Goal: Find specific page/section: Find specific page/section

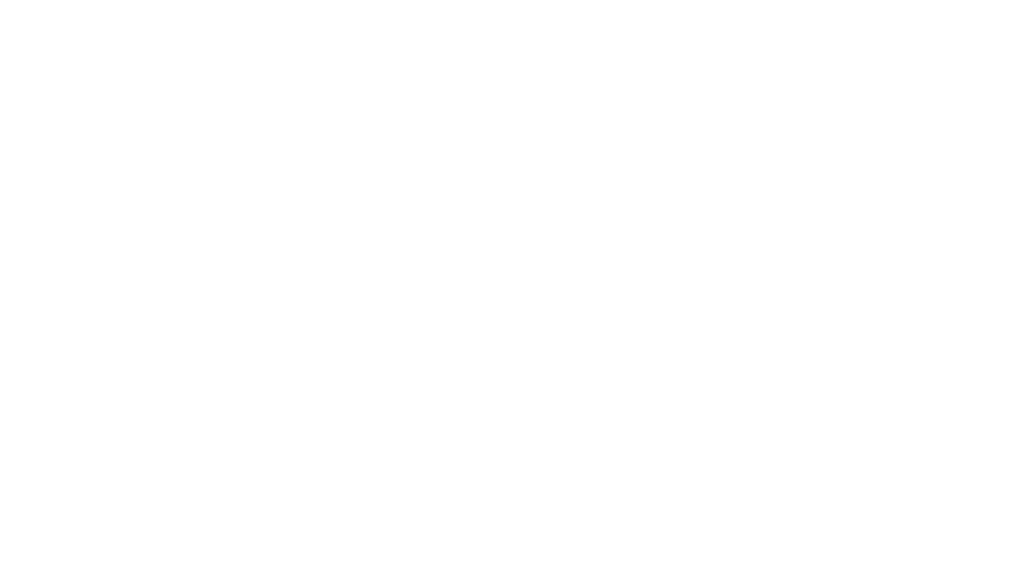
select select "Song"
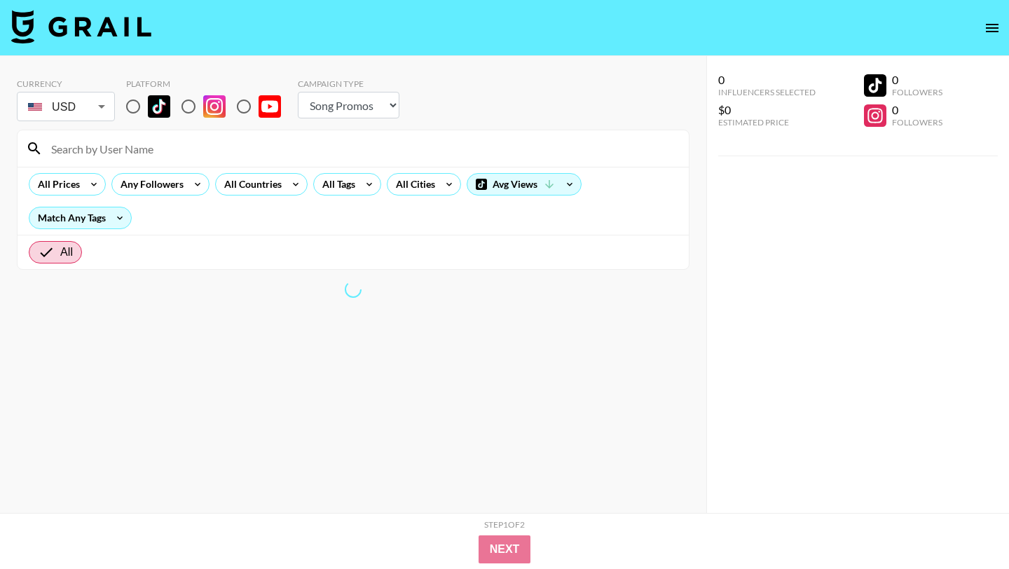
click at [128, 109] on input "radio" at bounding box center [132, 106] width 29 height 29
radio input "true"
click at [149, 151] on input at bounding box center [362, 148] width 638 height 22
paste input "@joiya.[PERSON_NAME]"
click at [61, 149] on input "@joiya.[PERSON_NAME]" at bounding box center [362, 148] width 638 height 22
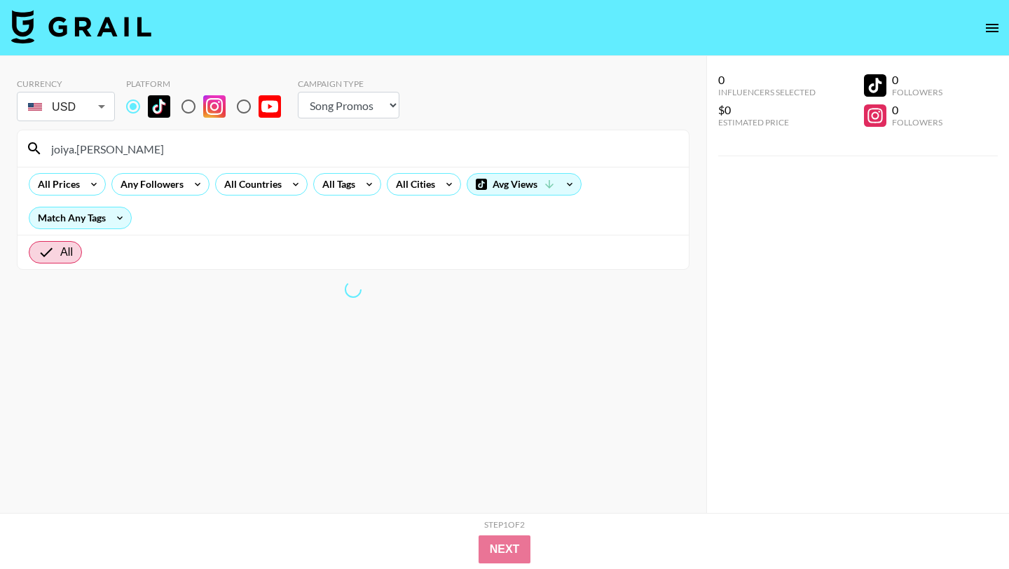
click at [82, 150] on input "joiya.[PERSON_NAME]" at bounding box center [362, 148] width 638 height 22
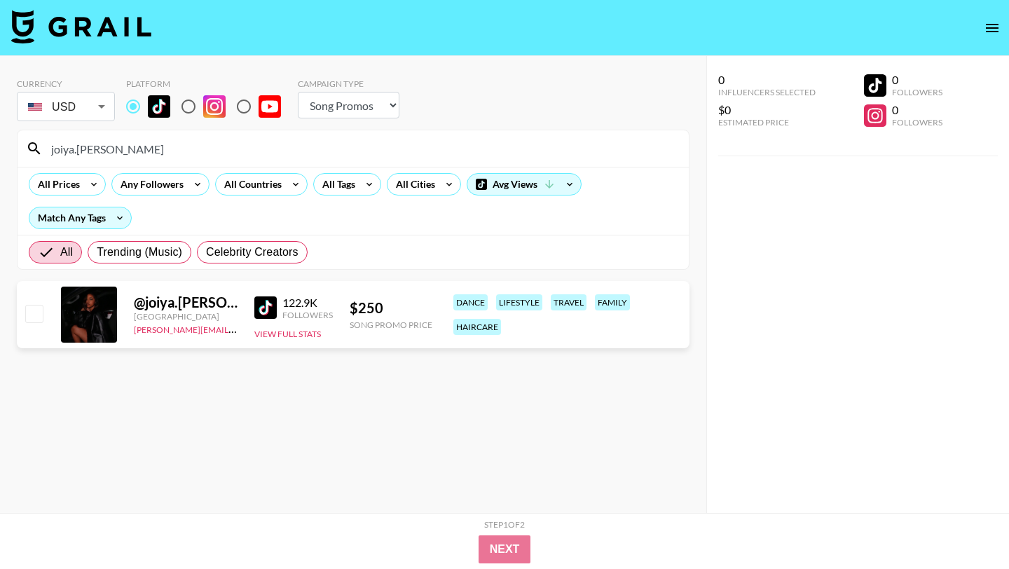
click at [270, 153] on input "joiya.[PERSON_NAME]" at bounding box center [362, 148] width 638 height 22
paste input "@maddie.epp"
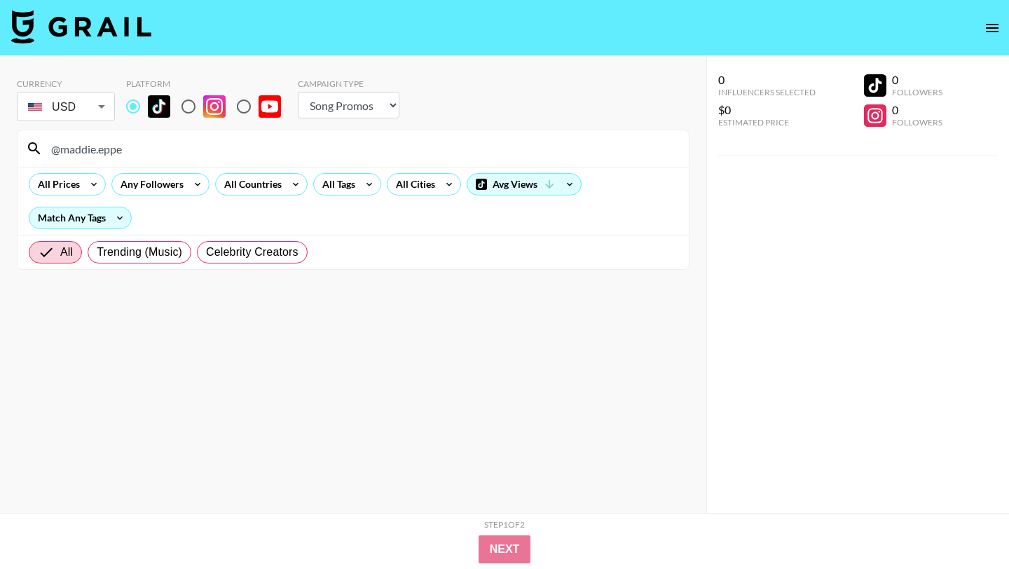
click at [62, 151] on input "@maddie.eppe" at bounding box center [362, 148] width 638 height 22
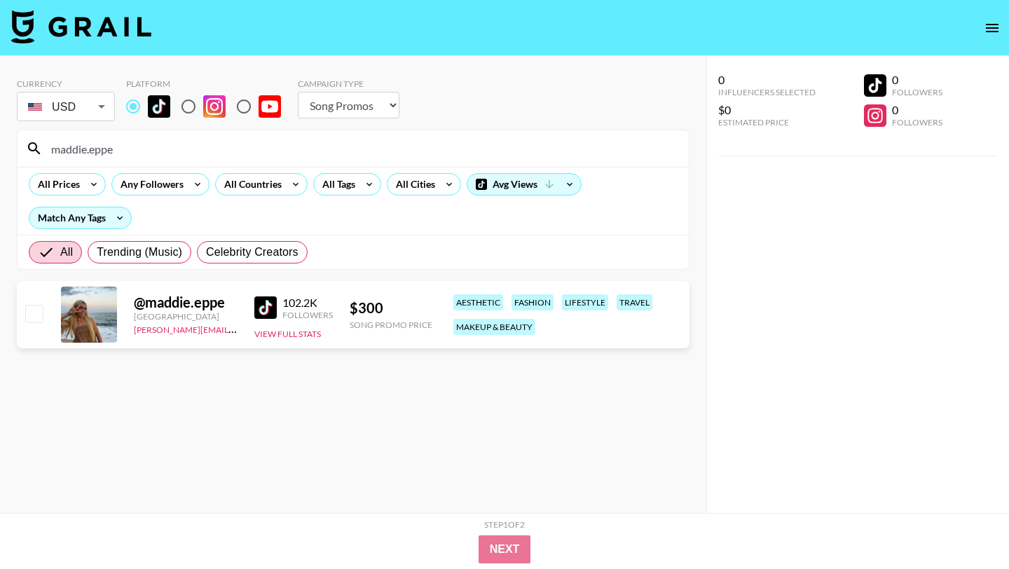
click at [297, 159] on input "maddie.eppe" at bounding box center [362, 148] width 638 height 22
paste input "@imangharram"
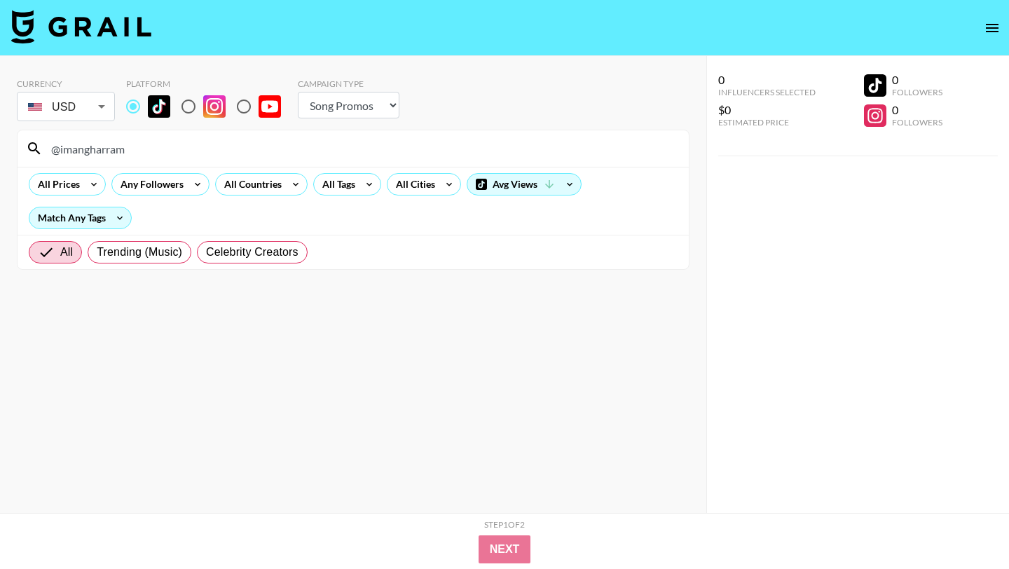
click at [58, 151] on input "@imangharram" at bounding box center [362, 148] width 638 height 22
click at [214, 156] on input "imangharram" at bounding box center [362, 148] width 638 height 22
paste input "@graislinn"
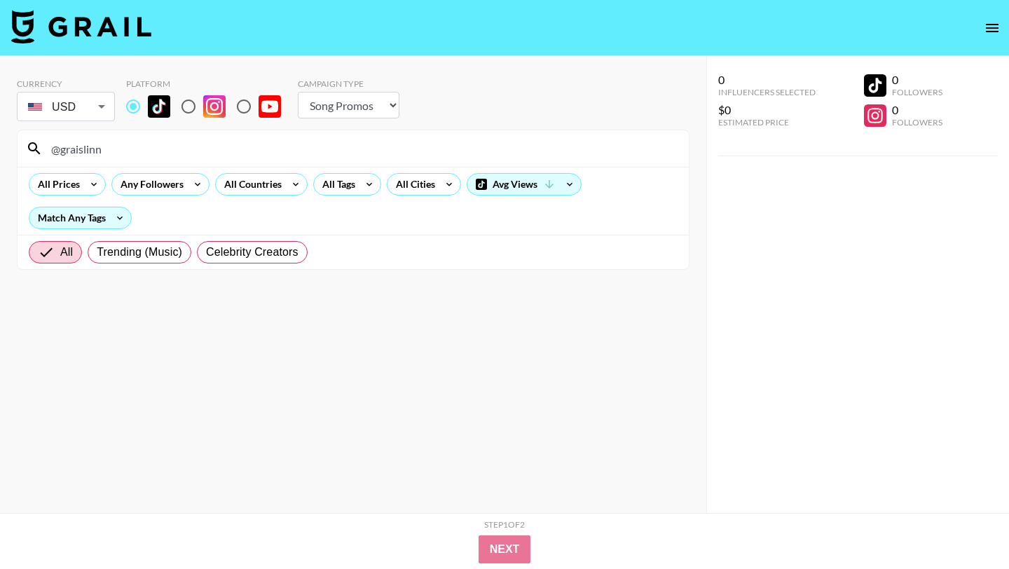
click at [59, 150] on input "@graislinn" at bounding box center [362, 148] width 638 height 22
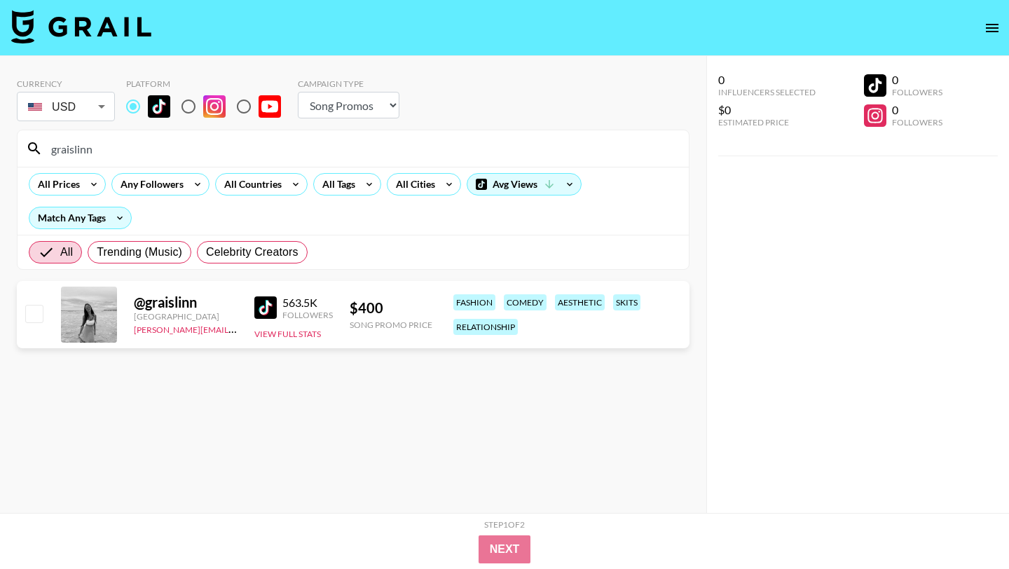
click at [257, 150] on input "graislinn" at bounding box center [362, 148] width 638 height 22
paste input "@ari.giselle333"
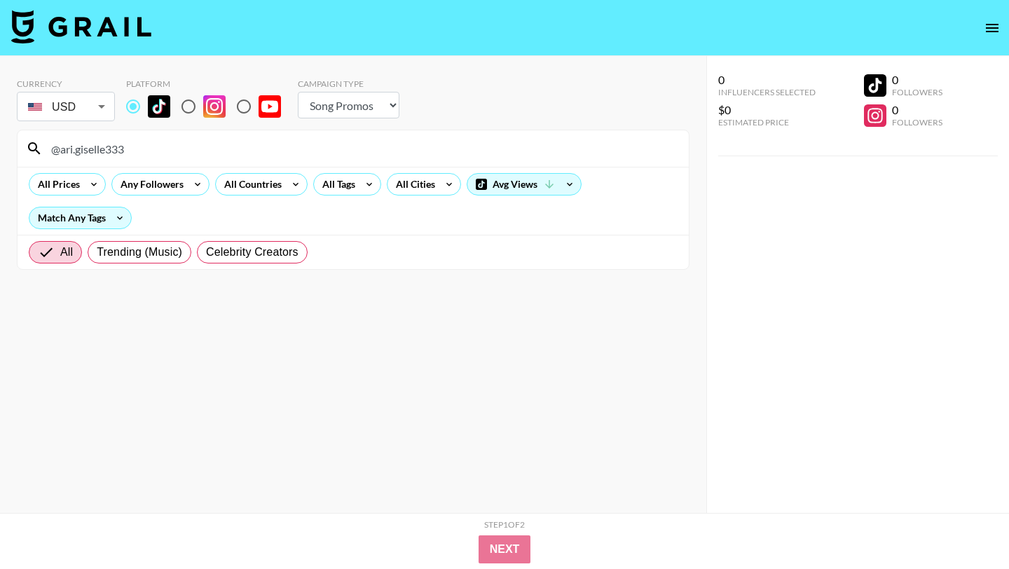
click at [61, 148] on input "@ari.giselle333" at bounding box center [362, 148] width 638 height 22
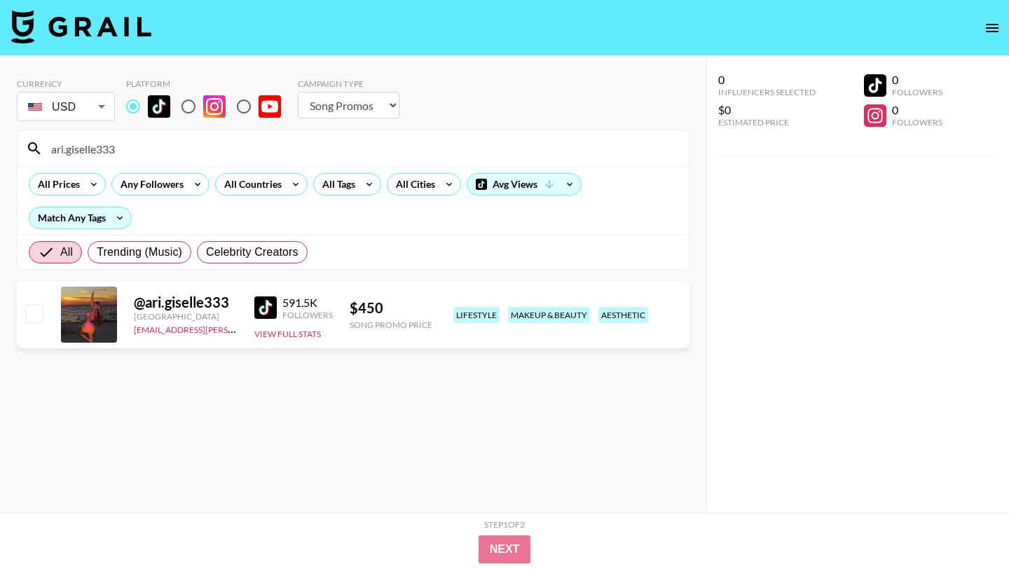
click at [126, 144] on input "ari.giselle333" at bounding box center [362, 148] width 638 height 22
type input "h"
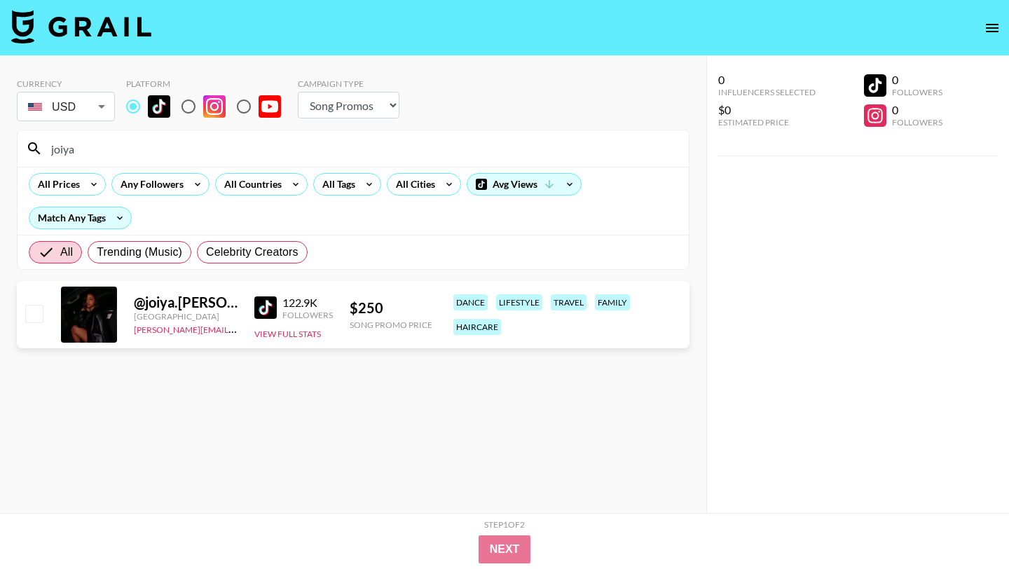
click at [314, 153] on input "joiya" at bounding box center [362, 148] width 638 height 22
paste input "@maddie.eppe"
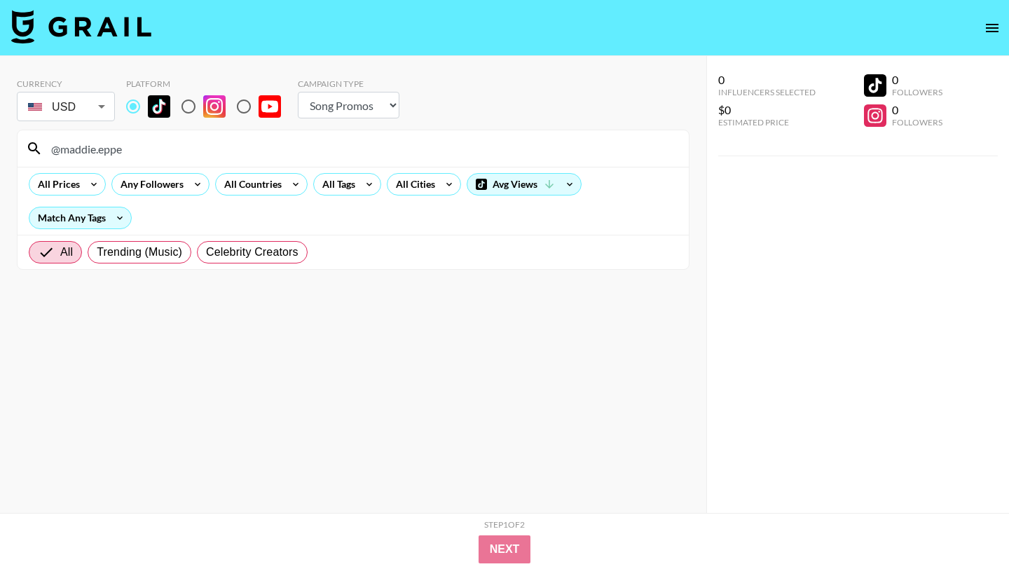
click at [62, 153] on input "@maddie.eppe" at bounding box center [362, 148] width 638 height 22
click at [189, 154] on input "maddie.eppe" at bounding box center [362, 148] width 638 height 22
click at [202, 158] on input "maddie.eppe" at bounding box center [362, 148] width 638 height 22
click at [56, 151] on input "maddie.eppe" at bounding box center [362, 148] width 638 height 22
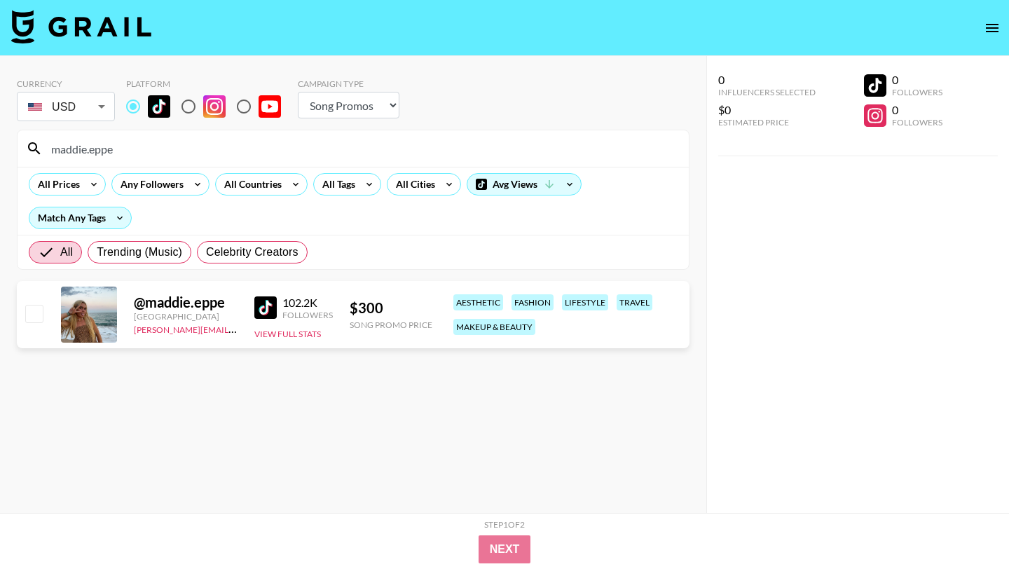
type input "maddie.eppe"
